Goal: Transaction & Acquisition: Purchase product/service

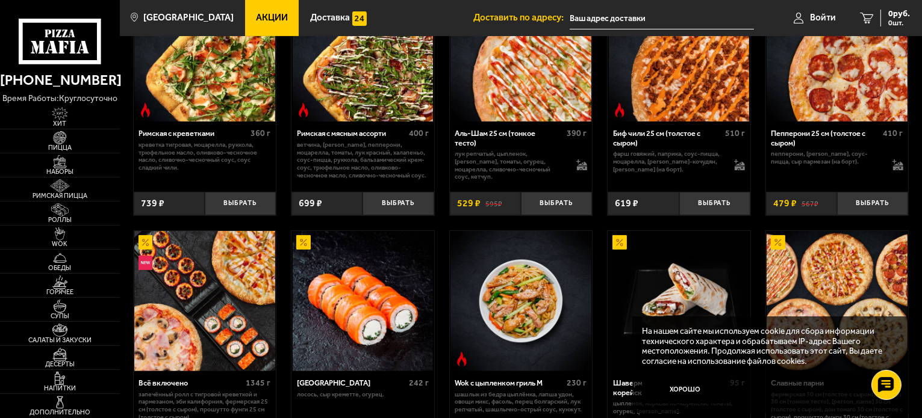
scroll to position [361, 0]
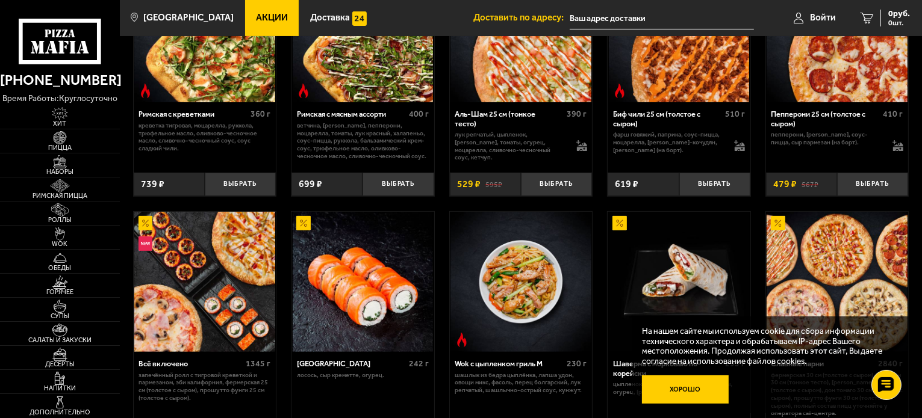
click at [701, 388] on button "Хорошо" at bounding box center [685, 390] width 87 height 29
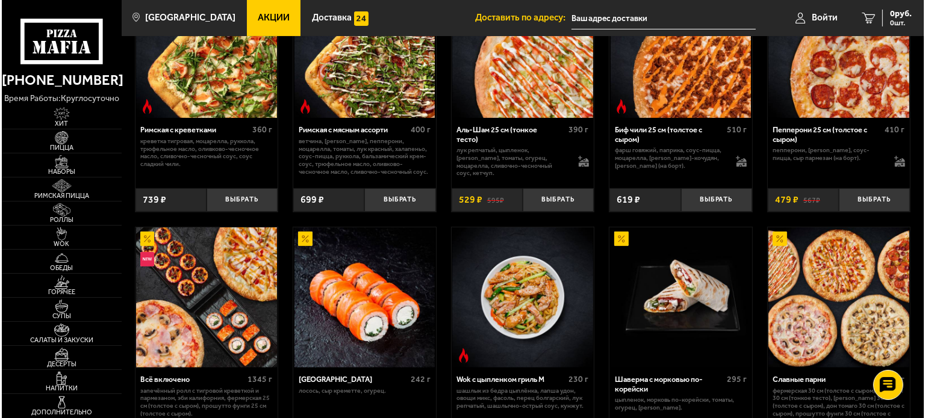
scroll to position [241, 0]
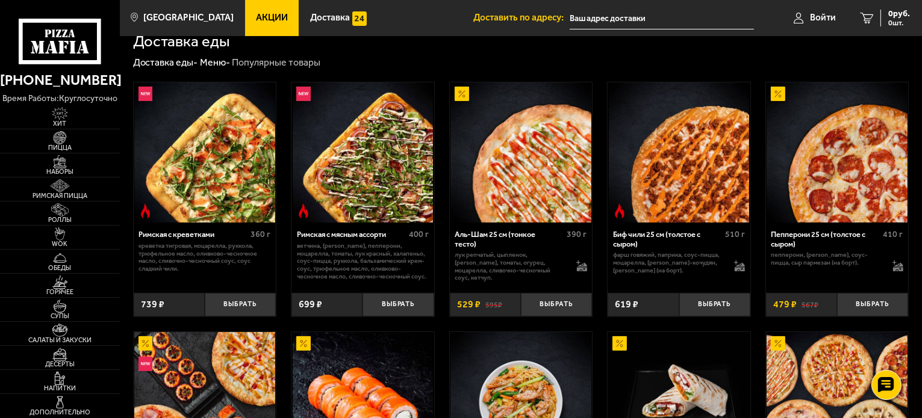
click at [543, 180] on img at bounding box center [520, 152] width 141 height 141
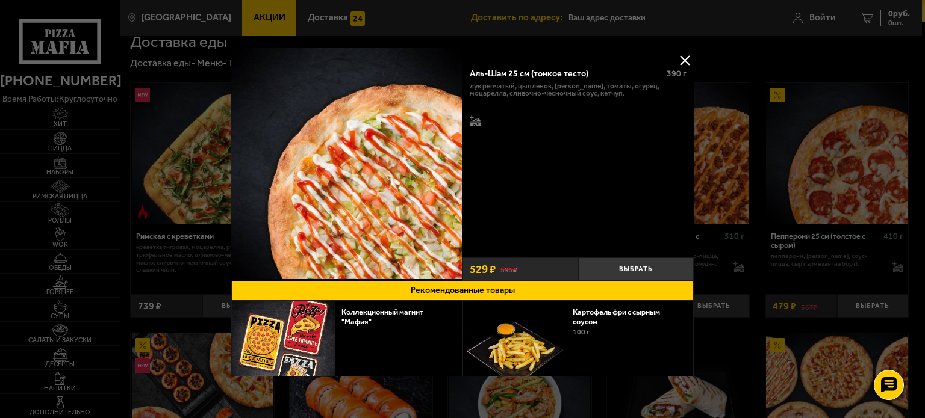
click at [684, 54] on button at bounding box center [684, 60] width 18 height 18
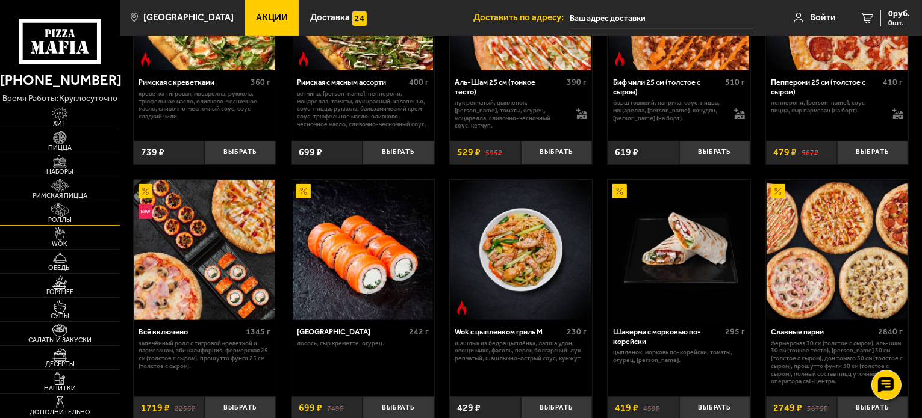
scroll to position [301, 0]
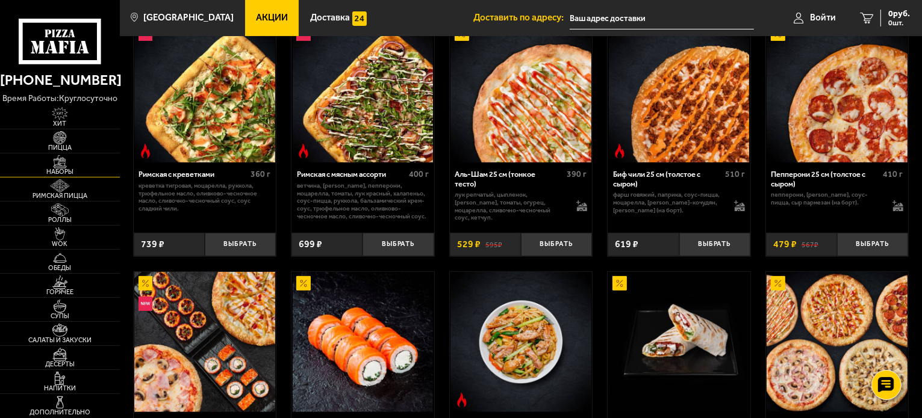
click at [67, 171] on span "Наборы" at bounding box center [60, 172] width 120 height 7
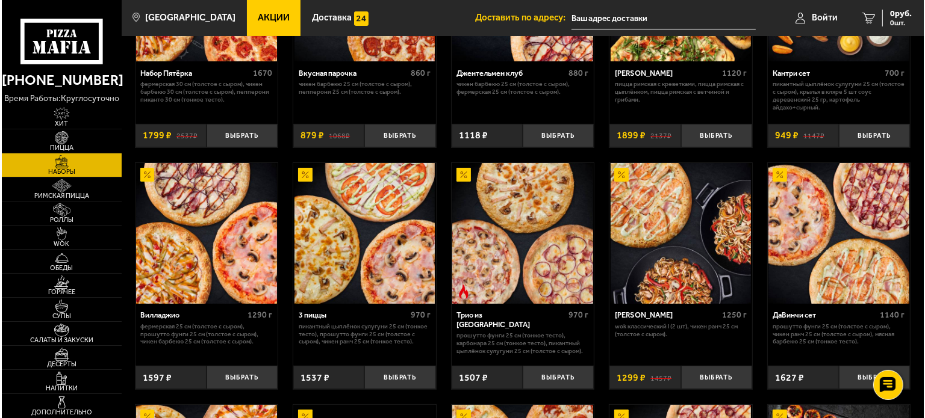
scroll to position [181, 0]
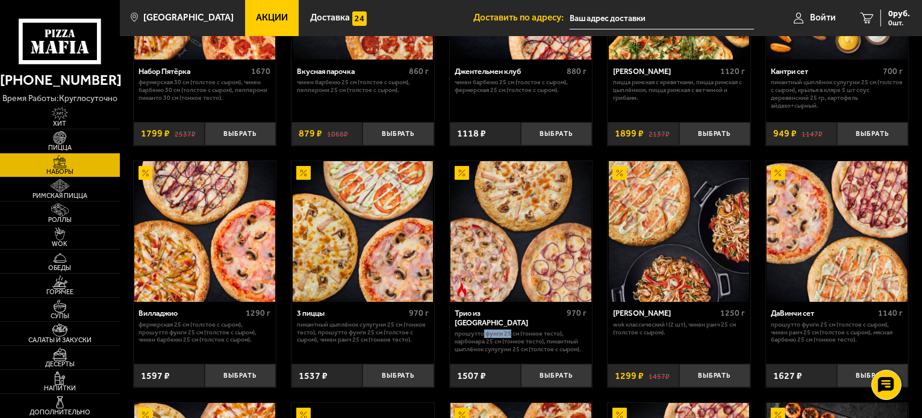
drag, startPoint x: 482, startPoint y: 329, endPoint x: 510, endPoint y: 329, distance: 28.9
click at [510, 330] on p "Прошутто Фунги 25 см (тонкое тесто), Карбонара 25 см (тонкое тесто), Пикантный …" at bounding box center [521, 341] width 132 height 23
drag, startPoint x: 473, startPoint y: 335, endPoint x: 485, endPoint y: 334, distance: 12.8
click at [485, 334] on p "Прошутто Фунги 25 см (тонкое тесто), Карбонара 25 см (тонкое тесто), Пикантный …" at bounding box center [521, 341] width 132 height 23
drag, startPoint x: 493, startPoint y: 340, endPoint x: 526, endPoint y: 339, distance: 33.1
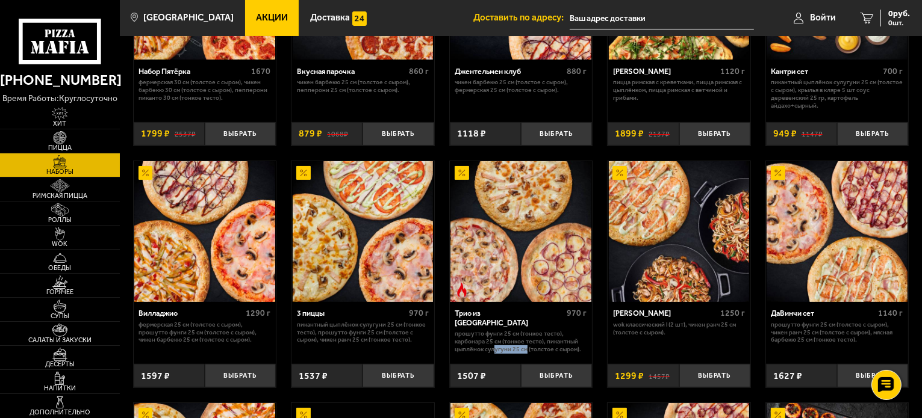
click at [526, 339] on p "Прошутто Фунги 25 см (тонкое тесто), Карбонара 25 см (тонкое тесто), Пикантный …" at bounding box center [521, 341] width 132 height 23
click at [512, 291] on img at bounding box center [520, 231] width 141 height 141
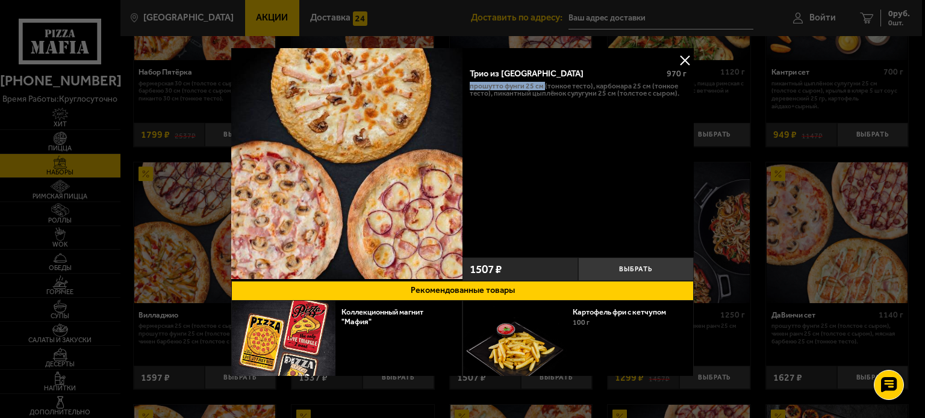
drag, startPoint x: 470, startPoint y: 85, endPoint x: 542, endPoint y: 85, distance: 72.2
click at [542, 85] on p "Прошутто Фунги 25 см (тонкое тесто), Карбонара 25 см (тонкое тесто), Пикантный …" at bounding box center [578, 90] width 217 height 16
click at [597, 88] on p "Прошутто Фунги 25 см (тонкое тесто), Карбонара 25 см (тонкое тесто), Пикантный …" at bounding box center [578, 90] width 217 height 16
drag, startPoint x: 468, startPoint y: 86, endPoint x: 522, endPoint y: 86, distance: 53.6
click at [522, 86] on div "Трио из [GEOGRAPHIC_DATA] 970 г Прошутто Фунги 25 см (тонкое тесто), Карбонара …" at bounding box center [577, 156] width 231 height 193
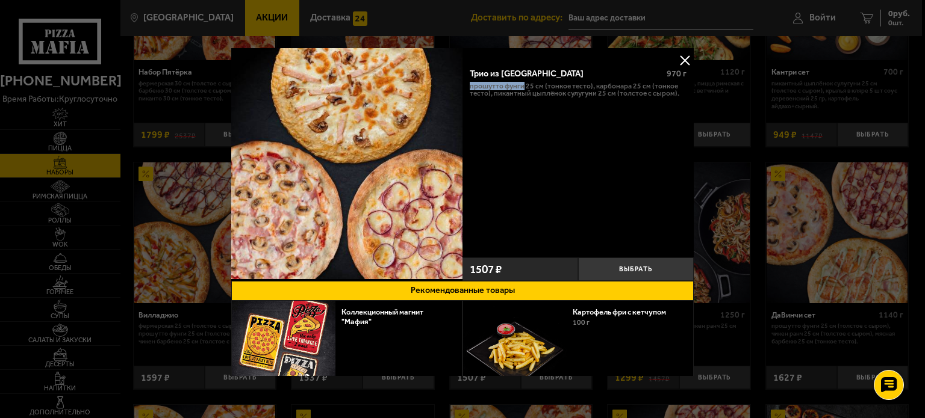
copy p "Прошутто Фунги"
click at [681, 57] on button at bounding box center [684, 60] width 18 height 18
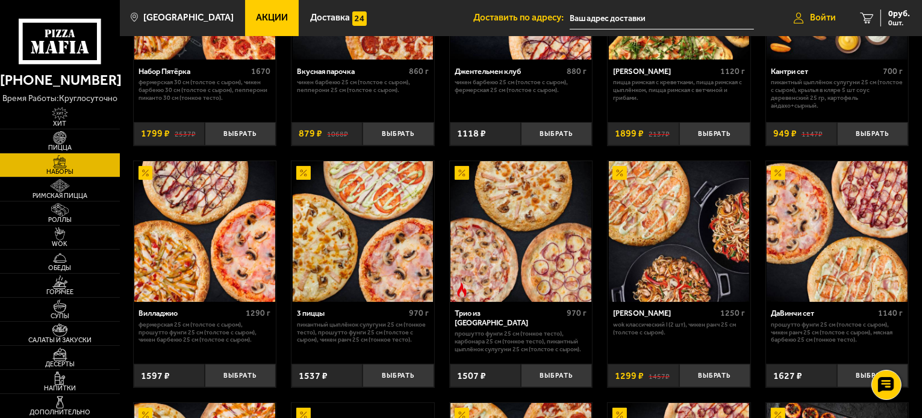
click at [828, 20] on span "Войти" at bounding box center [823, 17] width 26 height 9
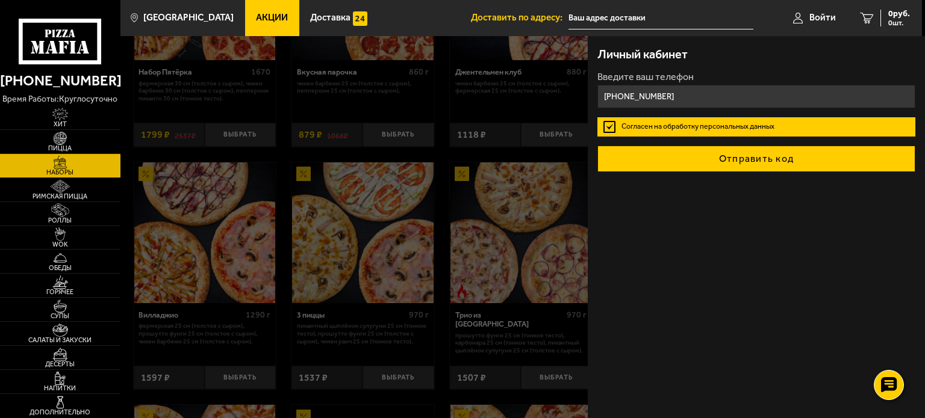
type input "[PHONE_NUMBER]"
click at [728, 149] on button "Отправить код" at bounding box center [756, 159] width 318 height 26
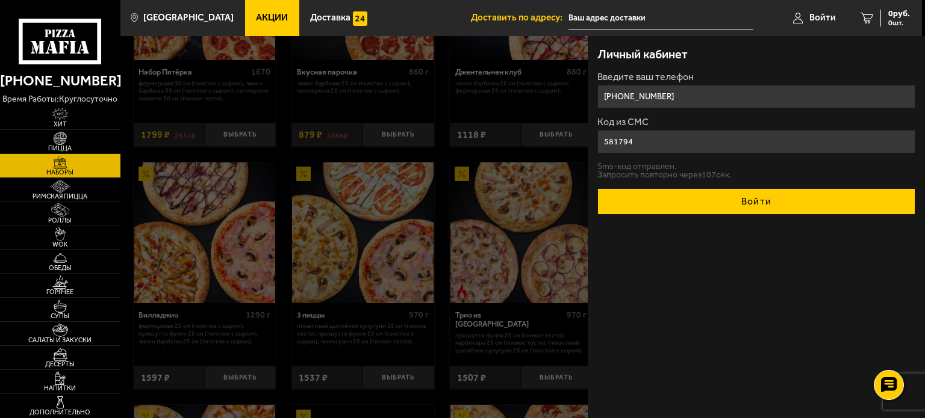
type input "581794"
click at [768, 195] on button "Войти" at bounding box center [756, 201] width 318 height 26
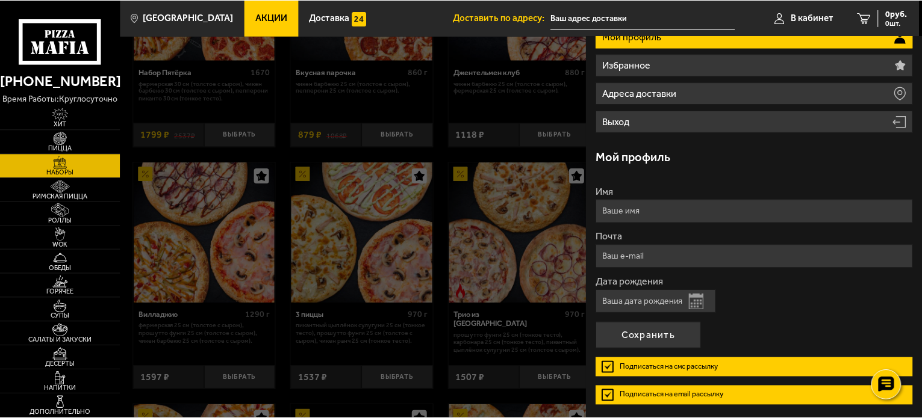
scroll to position [120, 0]
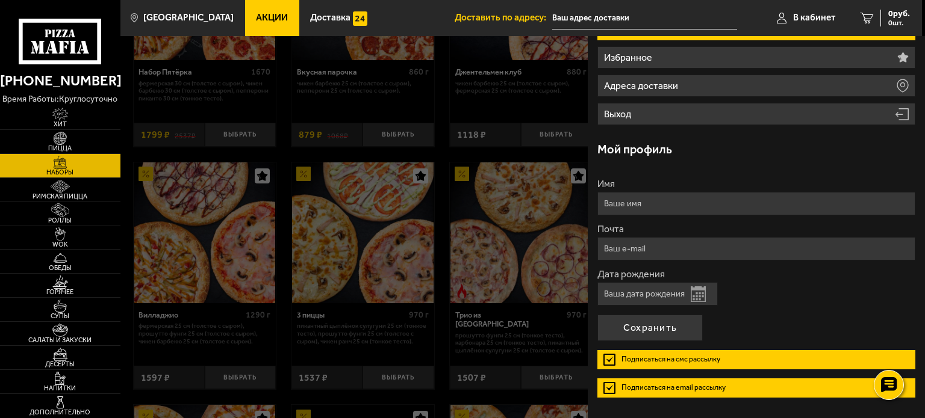
click at [649, 216] on form "Имя Почта Дата рождения Открыть календарь Подписаться на смс рассылку Подписать…" at bounding box center [756, 293] width 318 height 228
click at [648, 207] on input "Имя" at bounding box center [756, 203] width 318 height 23
type input "[PERSON_NAME]"
click at [653, 247] on input "Почта" at bounding box center [756, 248] width 318 height 23
type input "[EMAIL_ADDRESS][DOMAIN_NAME]"
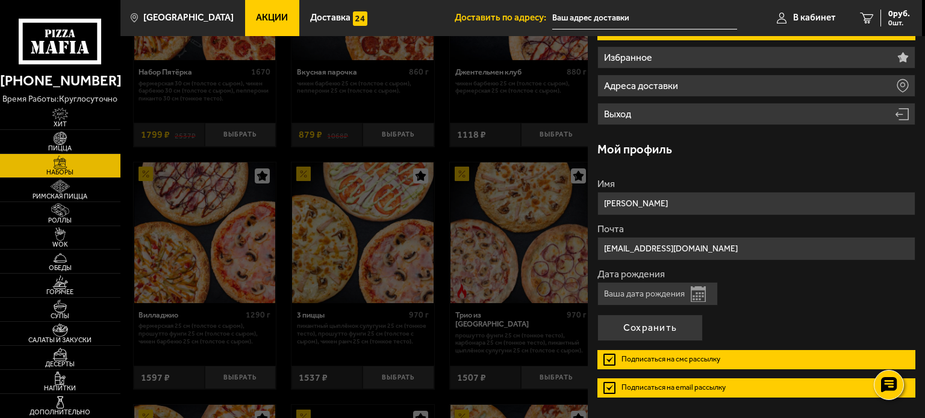
click at [804, 281] on div "Дата рождения Открыть календарь" at bounding box center [756, 288] width 318 height 36
click at [609, 355] on label "Подписаться на смс рассылку" at bounding box center [756, 359] width 318 height 19
click at [0, 0] on input "Подписаться на смс рассылку" at bounding box center [0, 0] width 0 height 0
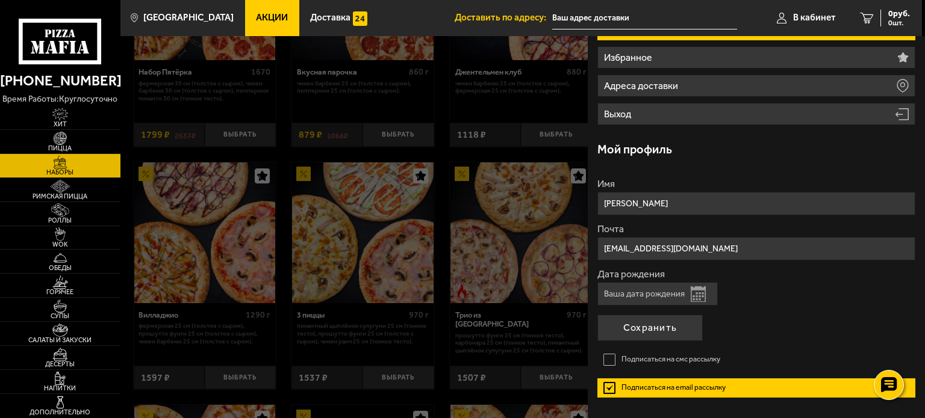
click at [606, 385] on label "Подписаться на email рассылку" at bounding box center [756, 388] width 318 height 19
click at [0, 0] on input "Подписаться на email рассылку" at bounding box center [0, 0] width 0 height 0
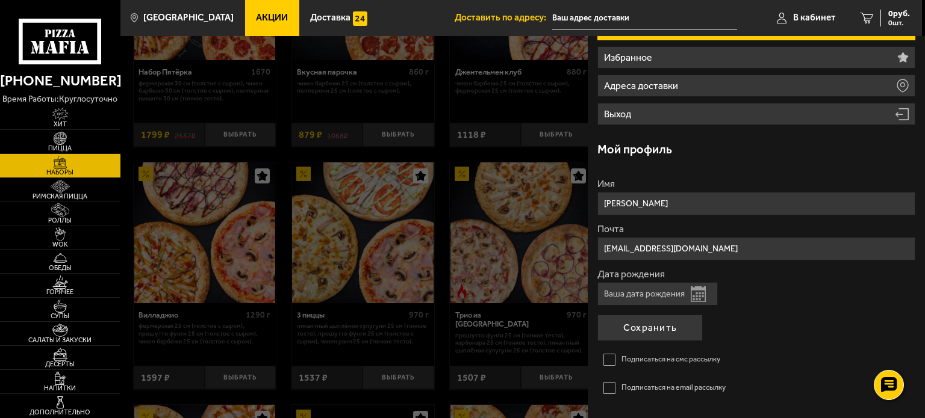
click at [683, 291] on input "Дата рождения" at bounding box center [657, 293] width 120 height 23
type input "[DATE]"
click at [790, 294] on div "Дата рождения [DEMOGRAPHIC_DATA] Открыть календарь" at bounding box center [756, 288] width 318 height 36
click at [647, 329] on button "Сохранить" at bounding box center [649, 328] width 105 height 26
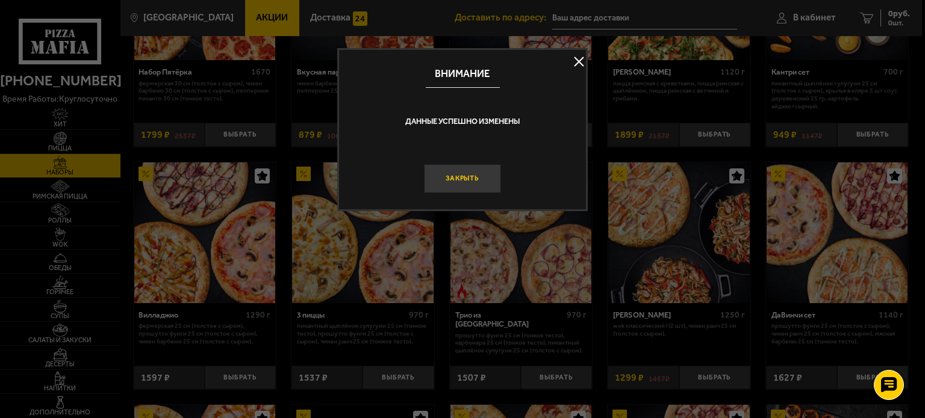
click at [471, 183] on button "Закрыть" at bounding box center [462, 178] width 77 height 29
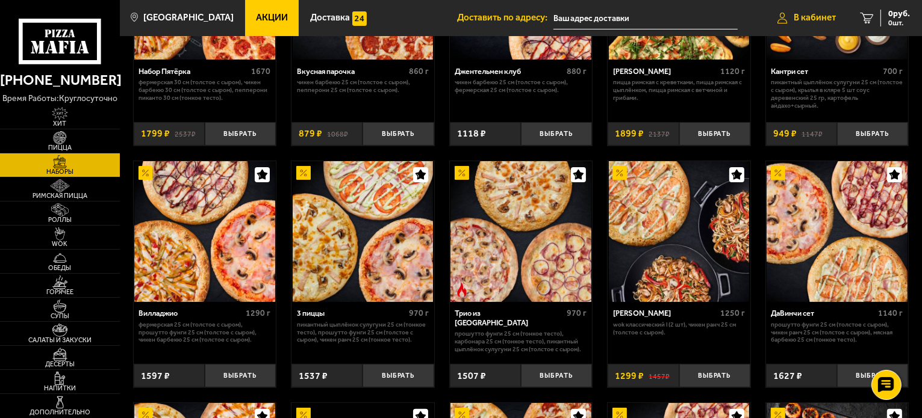
click at [811, 17] on span "В кабинет" at bounding box center [814, 17] width 42 height 9
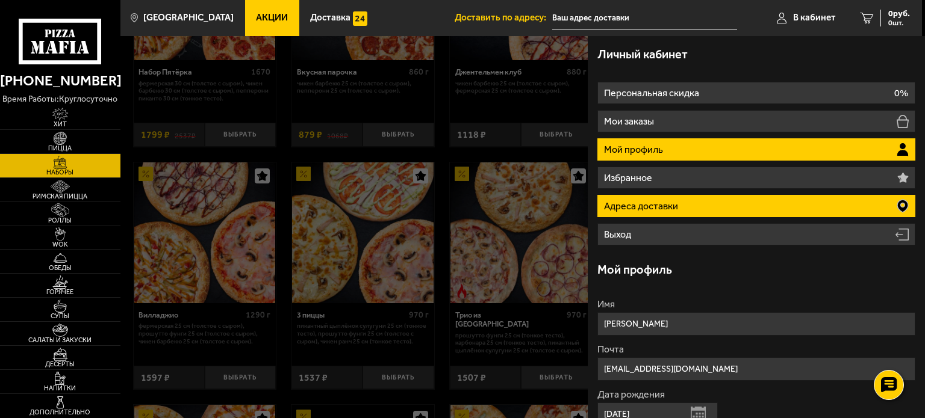
click at [681, 208] on li "Адреса доставки" at bounding box center [756, 206] width 318 height 22
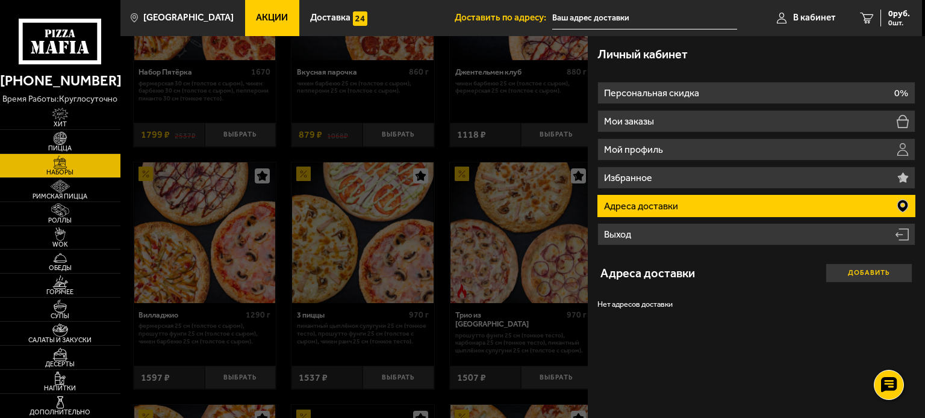
click at [871, 272] on button "Добавить" at bounding box center [868, 273] width 87 height 19
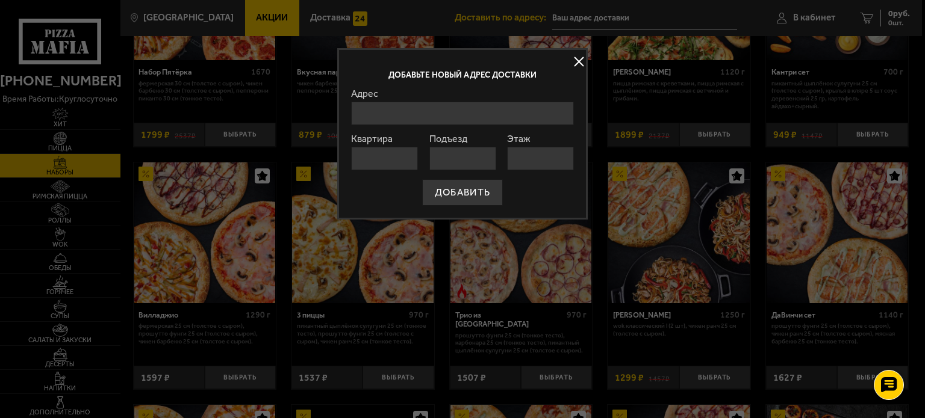
drag, startPoint x: 476, startPoint y: 130, endPoint x: 472, endPoint y: 125, distance: 6.5
click at [475, 129] on form "Адрес Квартира Подъезд Этаж ДОБАВИТЬ" at bounding box center [462, 147] width 223 height 117
click at [467, 113] on input "Адрес" at bounding box center [462, 113] width 223 height 23
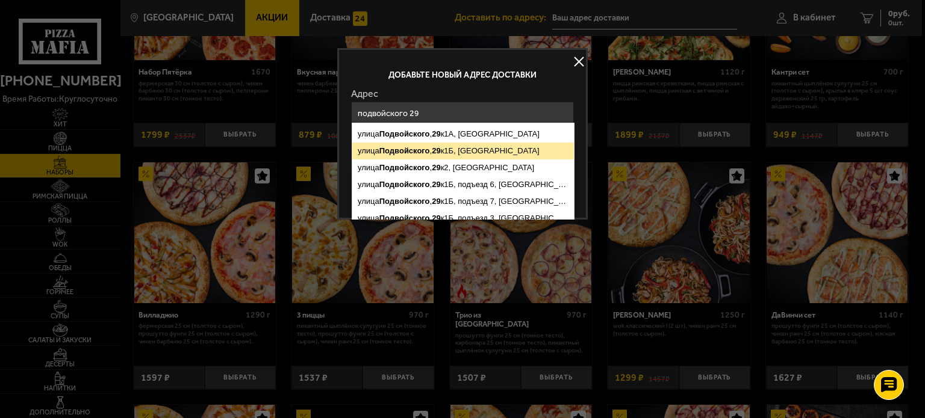
click at [470, 150] on ymaps "[STREET_ADDRESS]" at bounding box center [463, 151] width 222 height 17
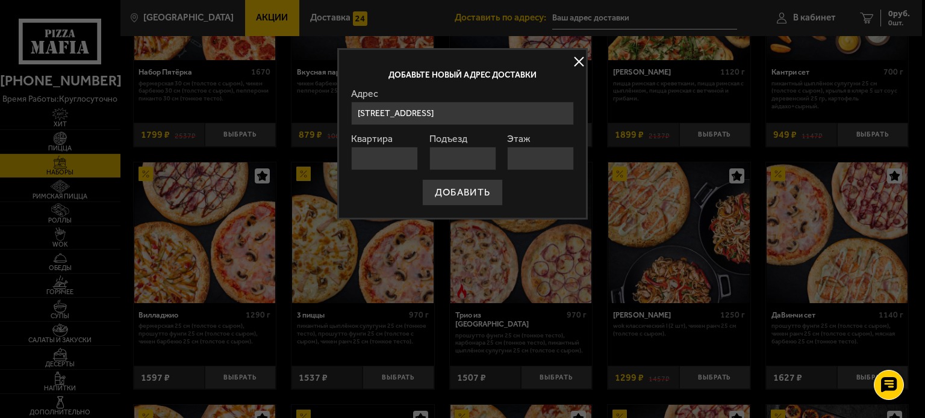
click at [497, 119] on input "[STREET_ADDRESS]" at bounding box center [462, 113] width 223 height 23
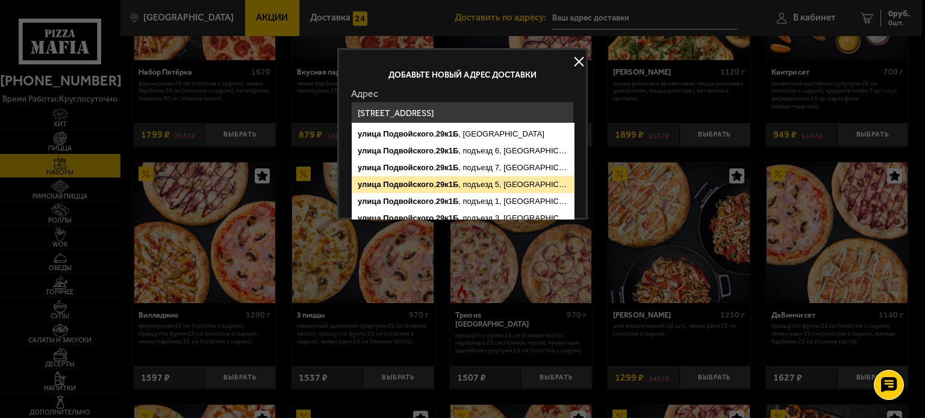
click at [486, 185] on ymaps "[STREET_ADDRESS]" at bounding box center [463, 184] width 222 height 17
type input "[STREET_ADDRESS]"
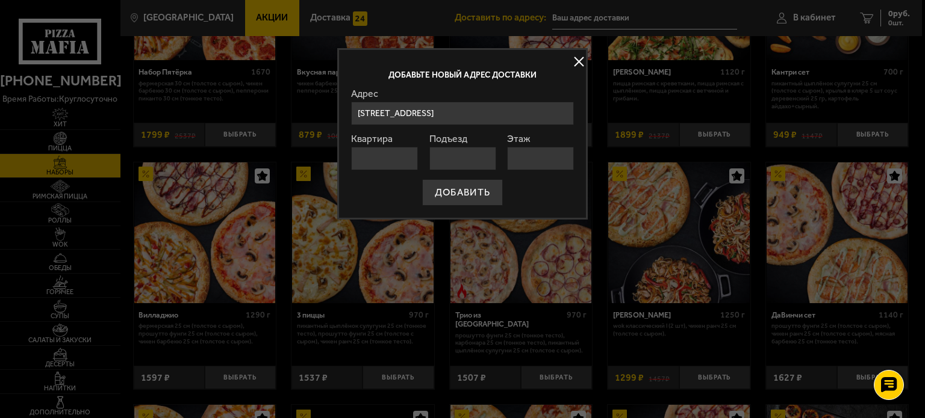
click at [412, 157] on input "Квартира" at bounding box center [384, 158] width 67 height 23
type input "176"
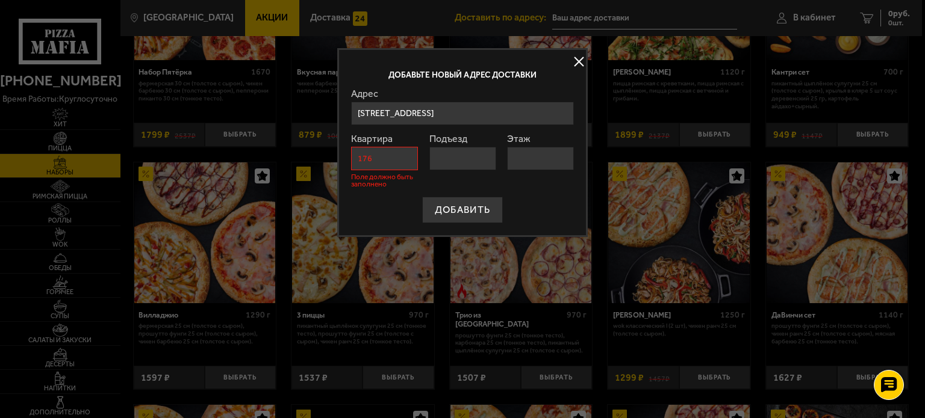
click at [453, 157] on input "Подъезд" at bounding box center [462, 158] width 67 height 23
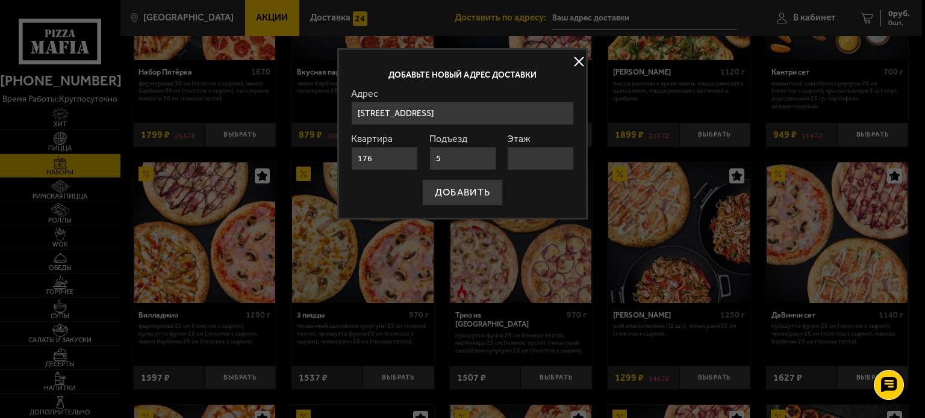
type input "5"
click at [547, 153] on input "Этаж" at bounding box center [540, 158] width 67 height 23
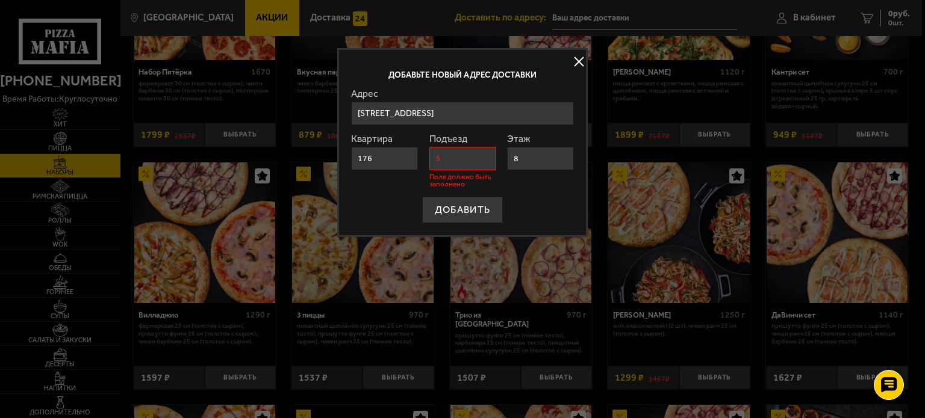
type input "8"
click at [530, 184] on div "Этаж 8 Поле должно быть заполнено" at bounding box center [540, 161] width 67 height 54
click at [533, 163] on input "8" at bounding box center [540, 158] width 67 height 23
click at [532, 188] on form "[GEOGRAPHIC_DATA][STREET_ADDRESS] , [STREET_ADDRESS] , [GEOGRAPHIC_DATA], [STRE…" at bounding box center [462, 156] width 223 height 134
click at [465, 164] on input "5" at bounding box center [462, 158] width 67 height 23
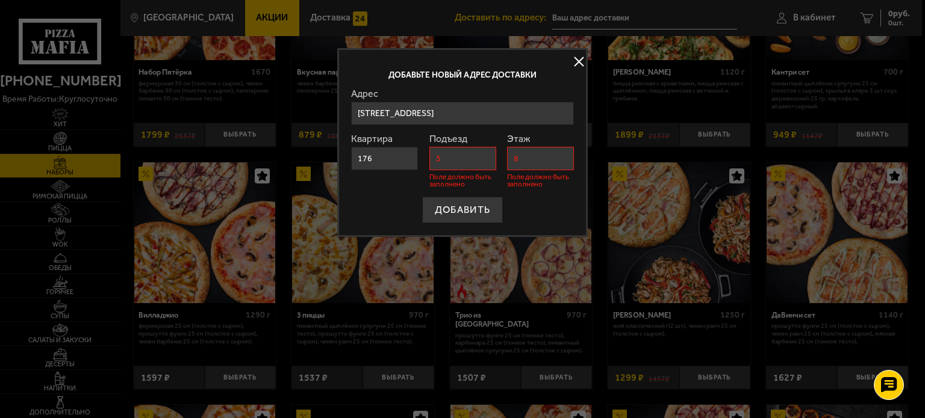
click at [465, 164] on input "5" at bounding box center [462, 158] width 67 height 23
click at [530, 185] on p "Поле должно быть заполнено" at bounding box center [540, 180] width 67 height 14
click at [451, 160] on input "5" at bounding box center [462, 158] width 67 height 23
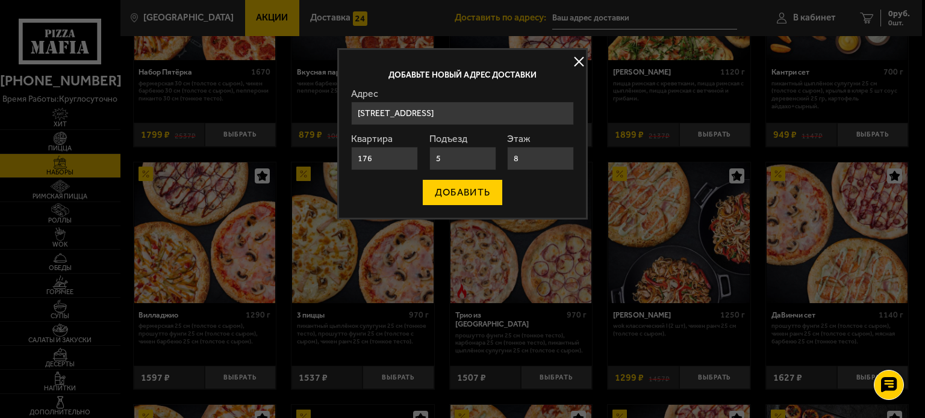
click at [477, 194] on button "ДОБАВИТЬ" at bounding box center [462, 192] width 81 height 26
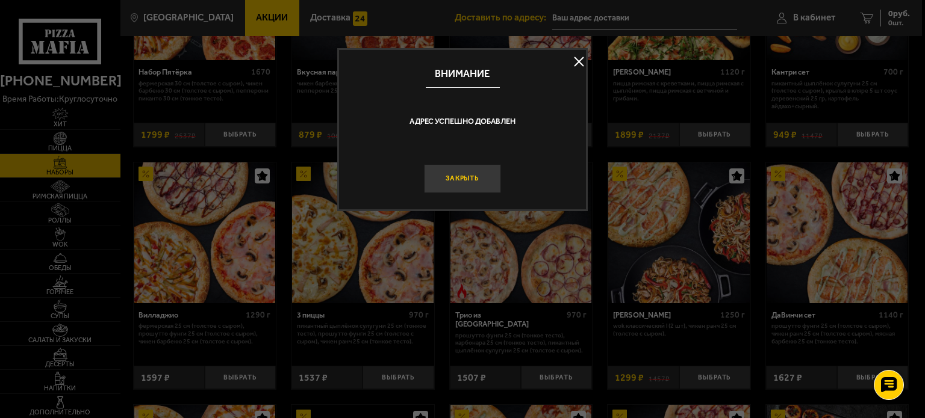
click at [461, 175] on button "Закрыть" at bounding box center [462, 178] width 77 height 29
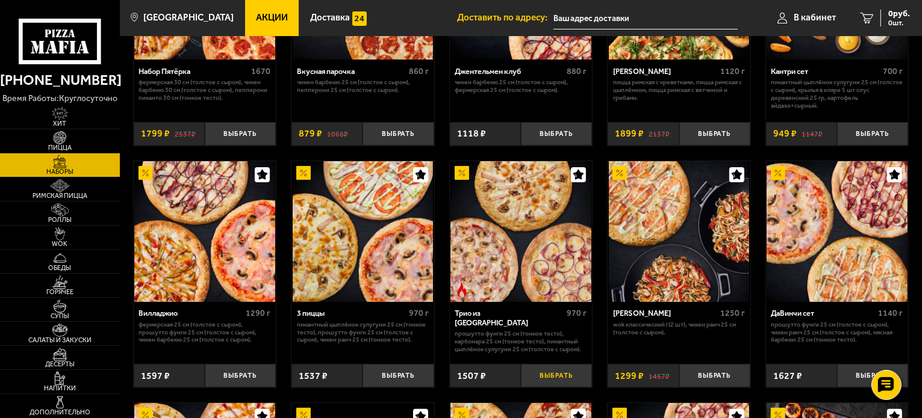
click at [548, 374] on button "Выбрать" at bounding box center [556, 375] width 71 height 23
click at [889, 16] on span "1507 руб." at bounding box center [891, 14] width 36 height 8
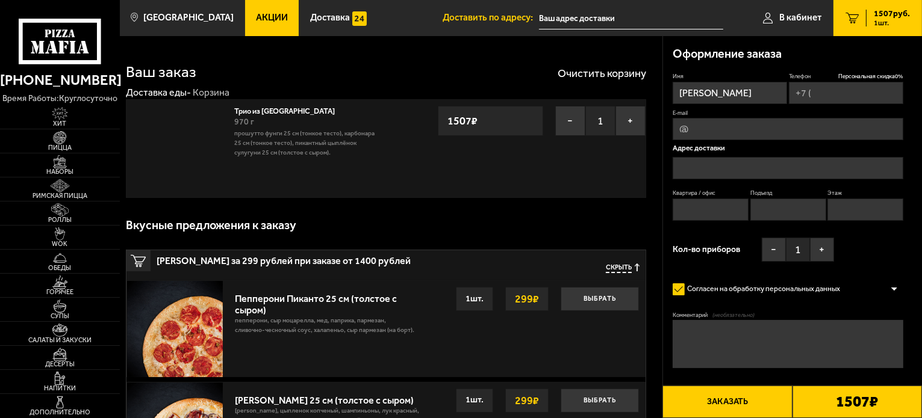
type input "[PHONE_NUMBER]"
type input "[STREET_ADDRESS]"
type input "176"
type input "5"
type input "8"
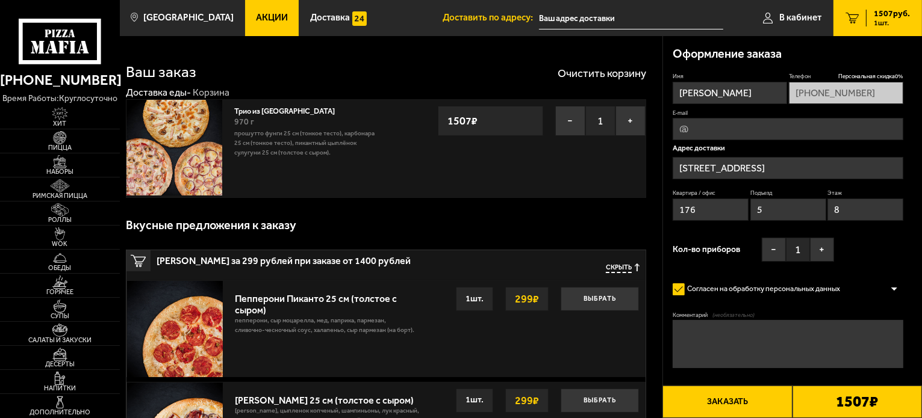
type input "[STREET_ADDRESS]"
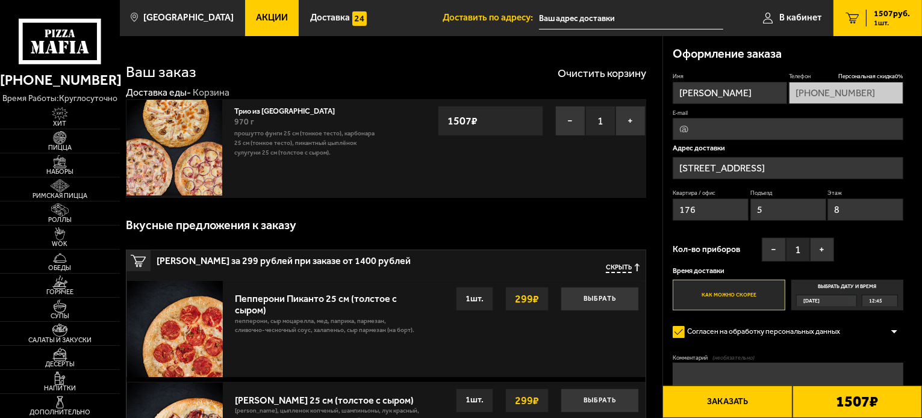
click at [719, 125] on input "E-mail" at bounding box center [787, 129] width 231 height 22
type input "[EMAIL_ADDRESS][DOMAIN_NAME]"
click at [804, 147] on p "Адрес доставки" at bounding box center [787, 148] width 231 height 7
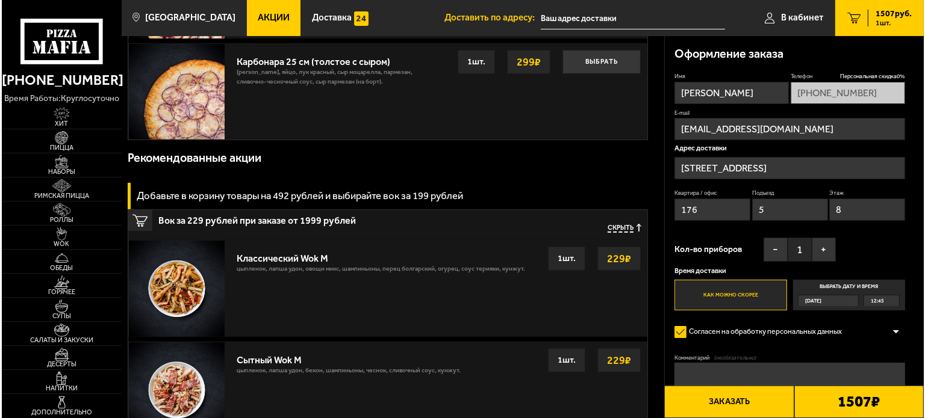
scroll to position [460, 0]
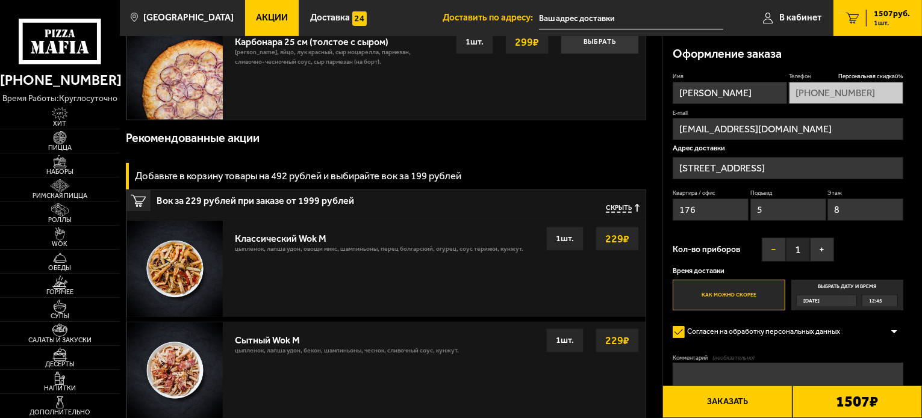
drag, startPoint x: 767, startPoint y: 259, endPoint x: 769, endPoint y: 252, distance: 7.4
click at [767, 259] on button "−" at bounding box center [774, 250] width 24 height 24
click at [729, 402] on button "Заказать" at bounding box center [726, 402] width 129 height 33
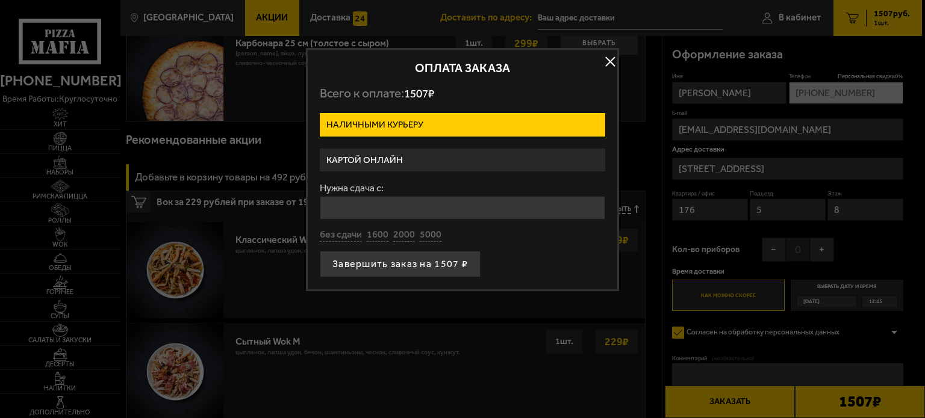
click at [405, 120] on label "Наличными курьеру" at bounding box center [462, 124] width 285 height 23
click at [0, 0] on input "Наличными курьеру" at bounding box center [0, 0] width 0 height 0
click at [406, 154] on label "Картой онлайн" at bounding box center [462, 160] width 285 height 23
click at [0, 0] on input "Картой онлайн" at bounding box center [0, 0] width 0 height 0
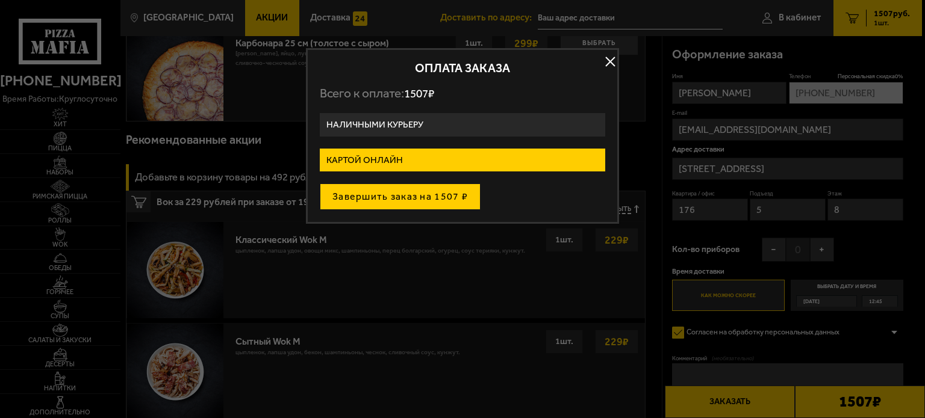
click at [414, 199] on button "Завершить заказ на 1507 ₽" at bounding box center [400, 197] width 161 height 26
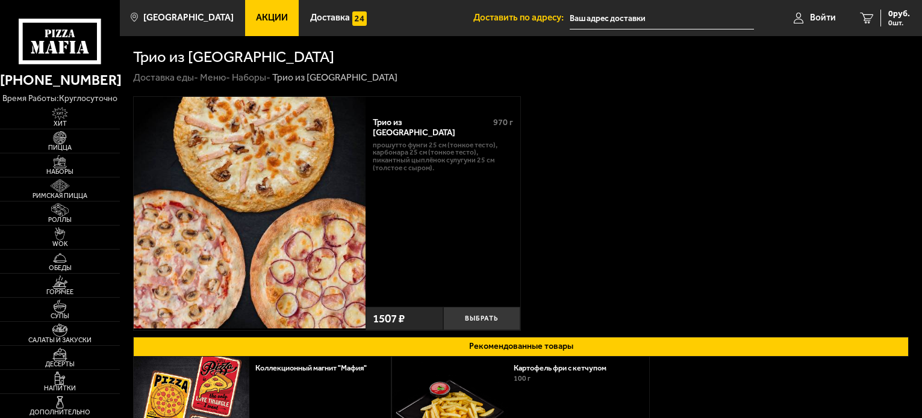
scroll to position [181, 0]
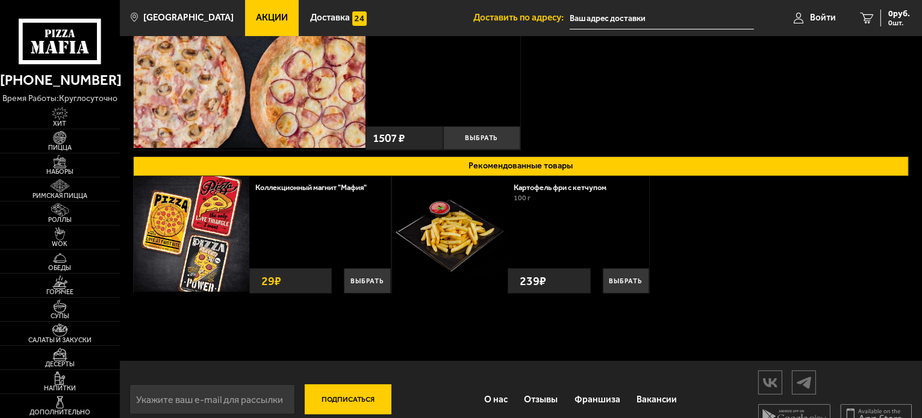
click at [696, 370] on div "Подписаться О нас Отзывы Франшиза Вакансии Мы в соцсетях Скачивайте мобильные п…" at bounding box center [521, 399] width 802 height 77
click at [297, 282] on div "29 ₽" at bounding box center [290, 280] width 83 height 25
click at [65, 137] on img at bounding box center [60, 137] width 37 height 13
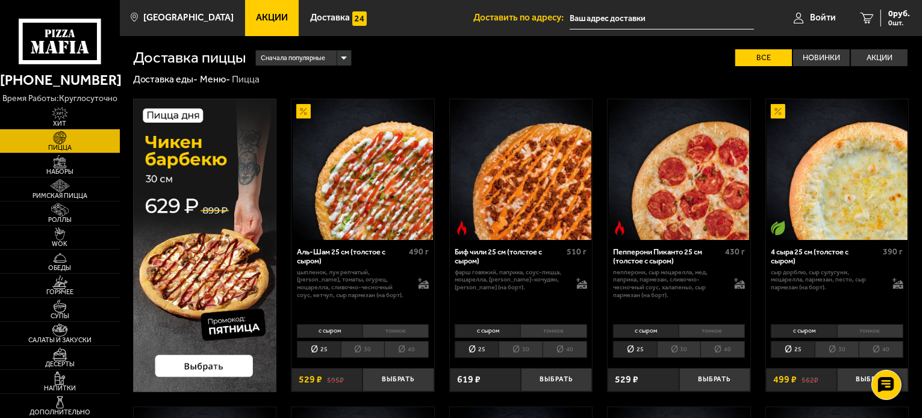
scroll to position [657, 0]
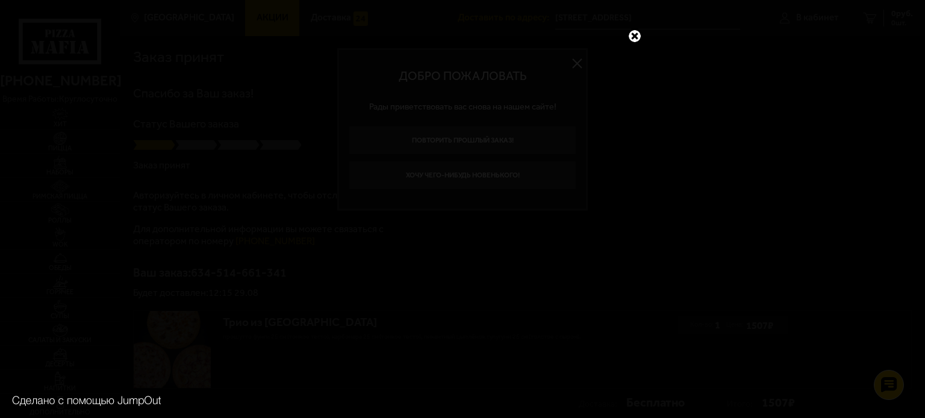
click at [636, 35] on link at bounding box center [635, 36] width 16 height 16
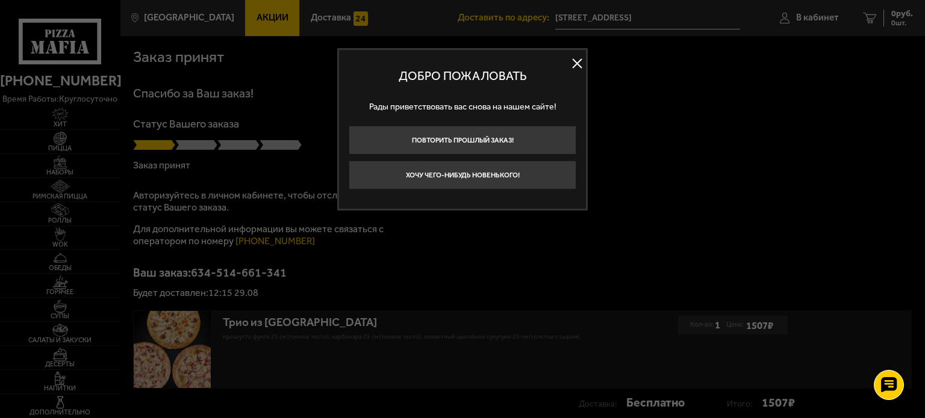
click at [583, 59] on button at bounding box center [577, 64] width 18 height 18
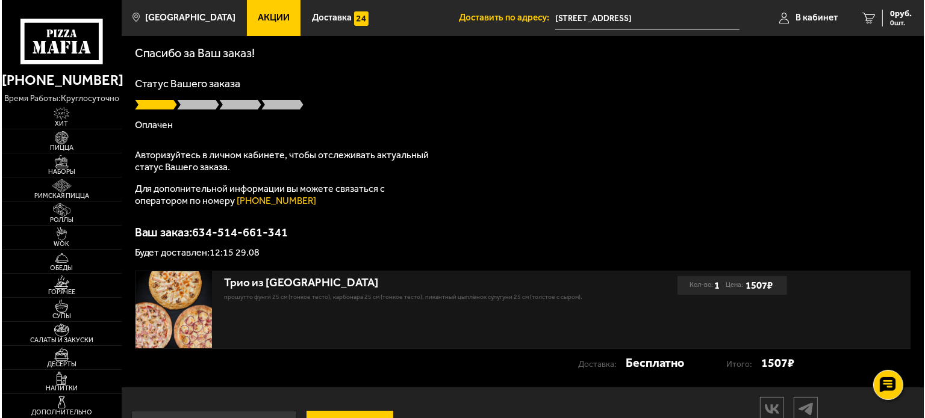
scroll to position [86, 0]
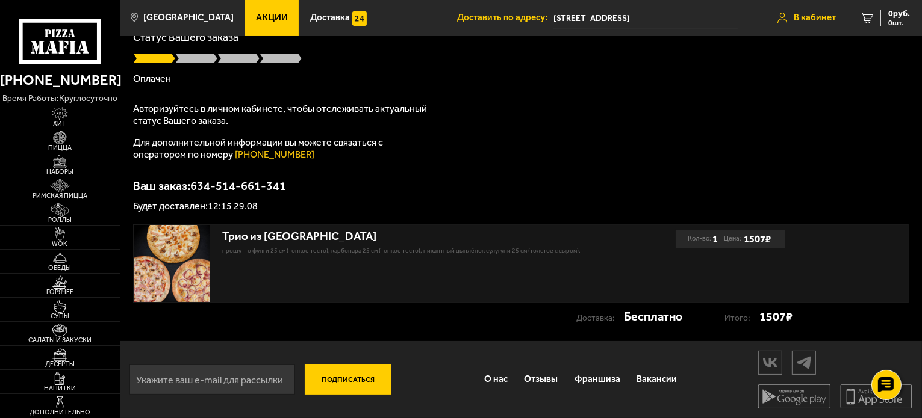
click at [825, 14] on span "В кабинет" at bounding box center [814, 17] width 42 height 9
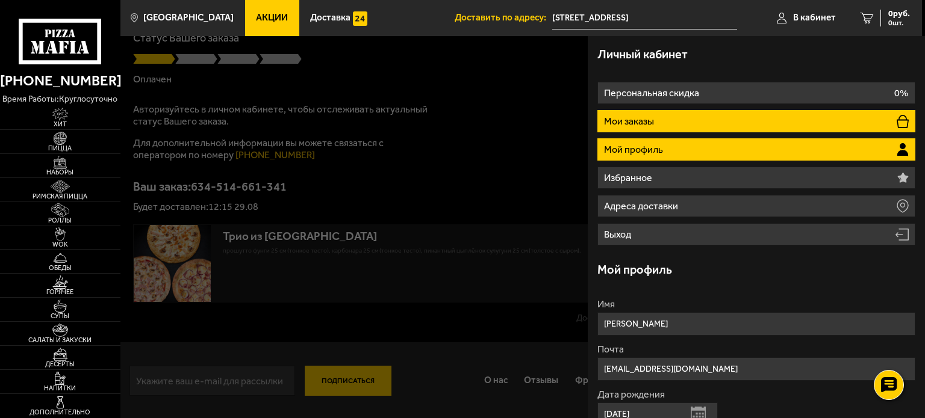
click at [667, 121] on li "Мои заказы" at bounding box center [756, 121] width 318 height 22
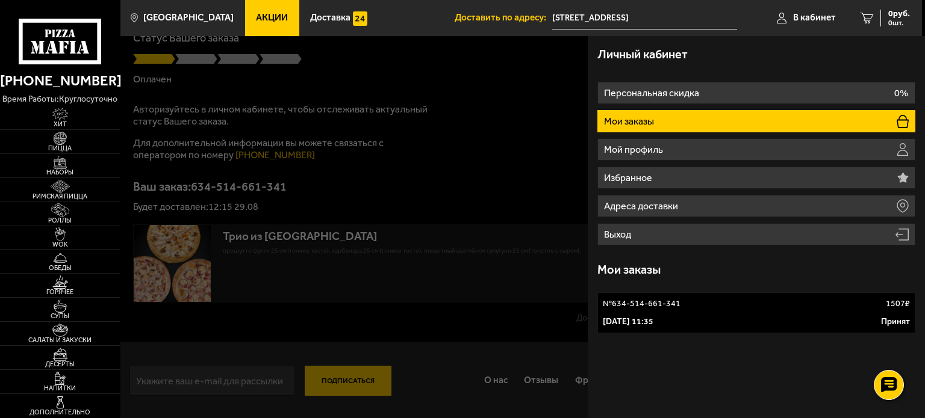
click at [653, 124] on p "Мои заказы" at bounding box center [630, 122] width 52 height 10
click at [663, 310] on link "№ 634-514-661-341 1507 ₽ 29 августа 2025 г. 11:35 Принят" at bounding box center [756, 313] width 318 height 41
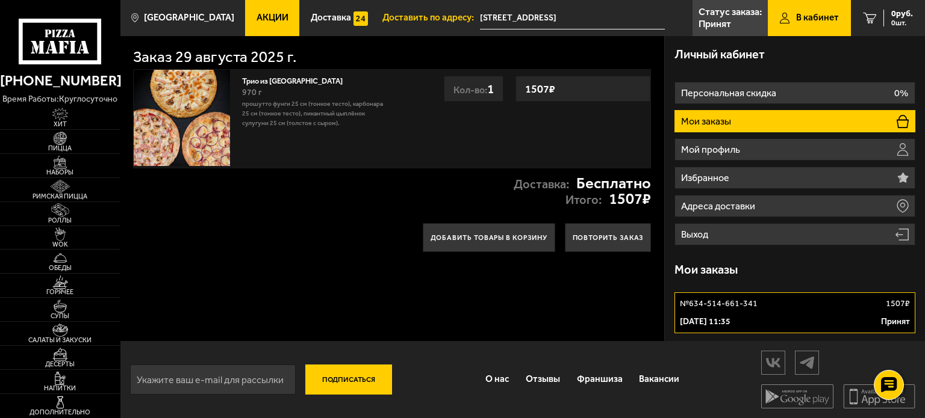
click at [318, 305] on div "Заказ 29 августа 2025 г. Трио из Рио 970 г Прошутто Фунги 25 см (тонкое тесто),…" at bounding box center [392, 188] width 544 height 305
click at [898, 320] on p "Принят" at bounding box center [895, 322] width 29 height 12
click at [294, 268] on div "Заказ 29 августа 2025 г. Трио из Рио 970 г Прошутто Фунги 25 см (тонкое тесто),…" at bounding box center [392, 188] width 544 height 305
